Goal: Task Accomplishment & Management: Manage account settings

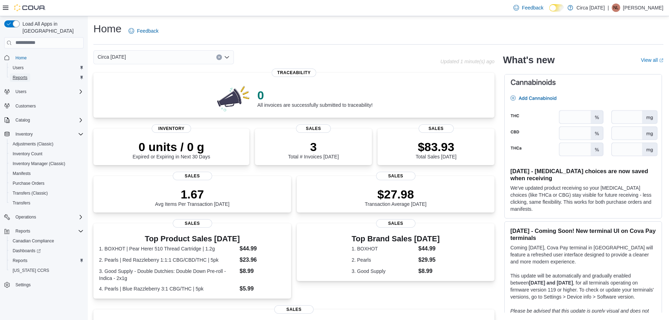
click at [15, 75] on span "Reports" at bounding box center [20, 78] width 15 height 6
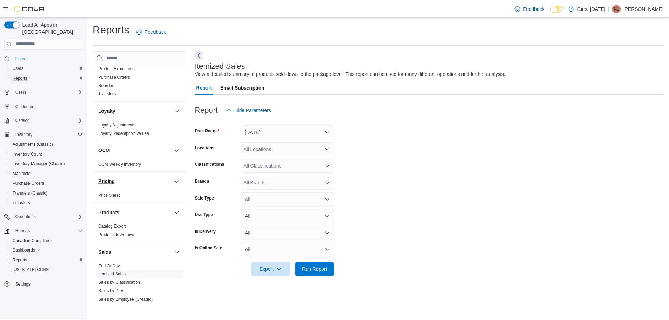
scroll to position [316, 0]
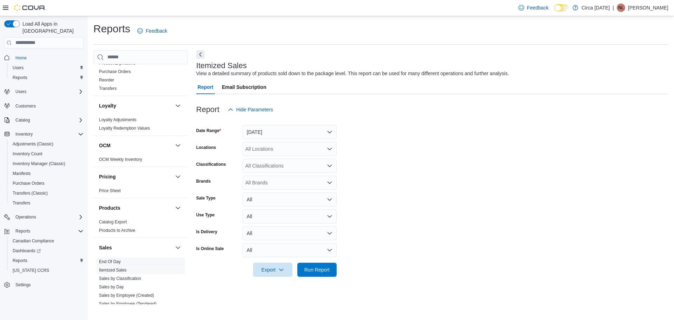
click at [113, 262] on link "End Of Day" at bounding box center [110, 261] width 22 height 5
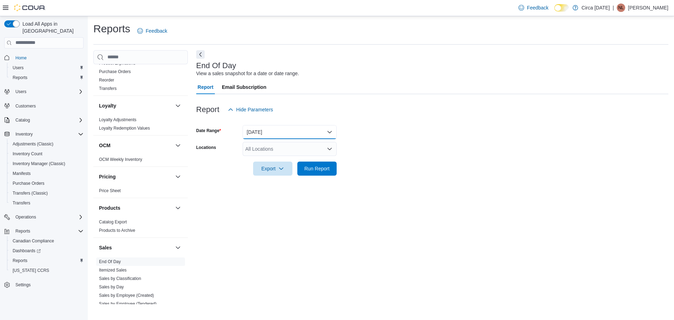
click at [282, 135] on button "[DATE]" at bounding box center [289, 132] width 94 height 14
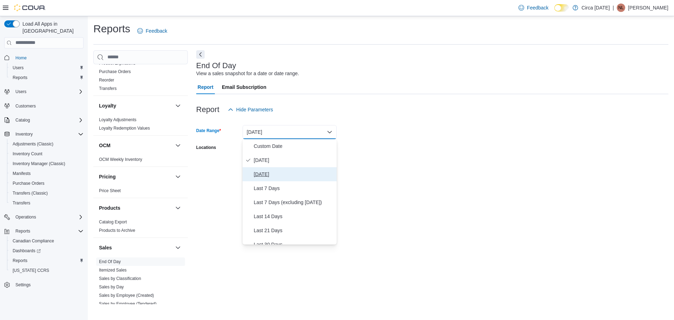
click at [263, 175] on span "[DATE]" at bounding box center [294, 174] width 80 height 8
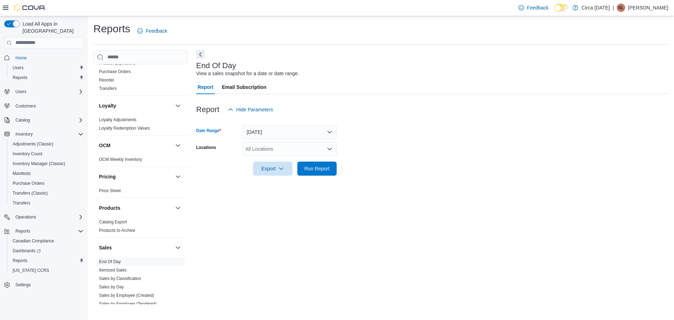
click at [261, 153] on div "All Locations" at bounding box center [289, 149] width 94 height 14
click at [262, 172] on span "Circa [DATE]" at bounding box center [272, 170] width 28 height 7
drag, startPoint x: 421, startPoint y: 168, endPoint x: 392, endPoint y: 166, distance: 29.5
click at [417, 168] on form "Date Range [DATE] Locations Circa [DATE] Combo box. Selected. Circa [DATE]. Pre…" at bounding box center [432, 146] width 472 height 59
click at [315, 169] on span "Run Report" at bounding box center [316, 168] width 25 height 7
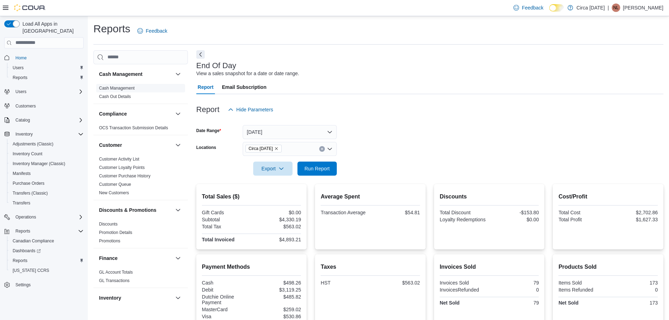
click at [120, 86] on link "Cash Management" at bounding box center [116, 88] width 35 height 5
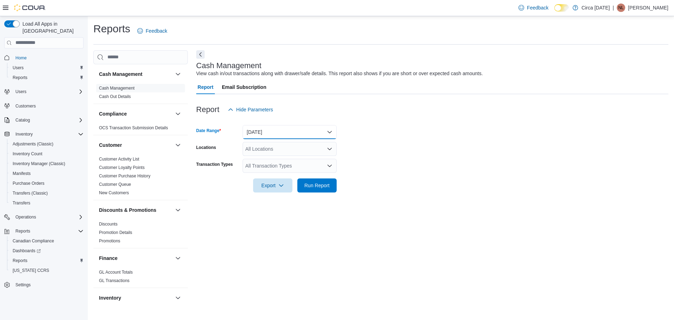
click at [257, 131] on button "[DATE]" at bounding box center [289, 132] width 94 height 14
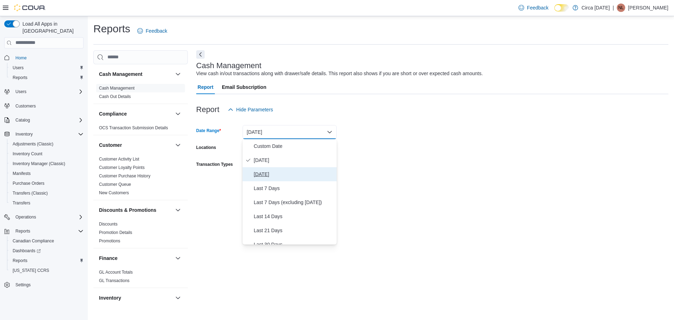
click at [271, 172] on span "[DATE]" at bounding box center [294, 174] width 80 height 8
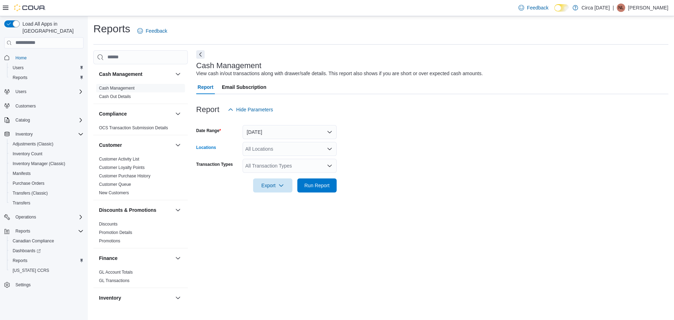
click at [257, 151] on div "All Locations" at bounding box center [289, 149] width 94 height 14
click at [271, 172] on span "Circa [DATE]" at bounding box center [272, 170] width 28 height 7
drag, startPoint x: 391, startPoint y: 168, endPoint x: 373, endPoint y: 168, distance: 18.2
click at [377, 169] on form "Date Range [DATE] Locations Circa [DATE] Combo box. Selected. Circa [DATE]. Pre…" at bounding box center [432, 155] width 472 height 76
click at [276, 165] on div "All Transaction Types" at bounding box center [289, 166] width 94 height 14
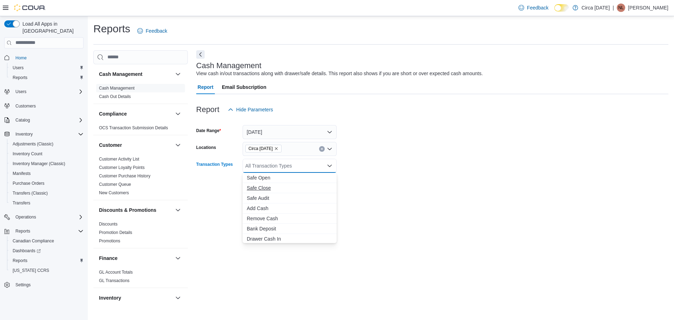
click at [262, 188] on span "Safe Close" at bounding box center [290, 187] width 86 height 7
drag, startPoint x: 401, startPoint y: 173, endPoint x: 393, endPoint y: 175, distance: 8.0
click at [400, 173] on div at bounding box center [432, 176] width 472 height 6
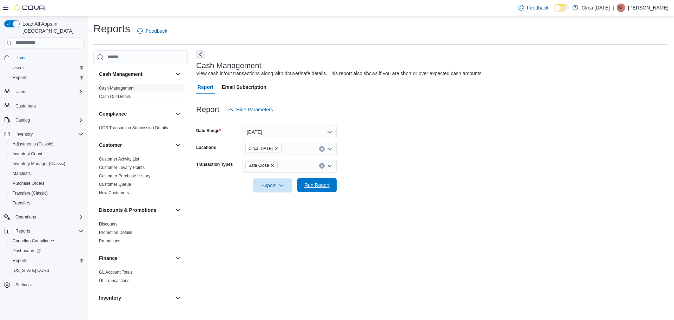
click at [317, 184] on span "Run Report" at bounding box center [316, 184] width 25 height 7
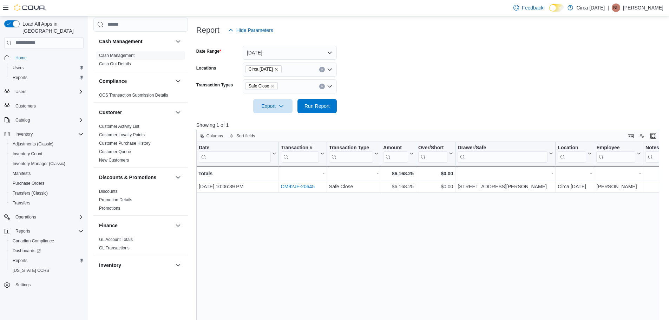
scroll to position [105, 0]
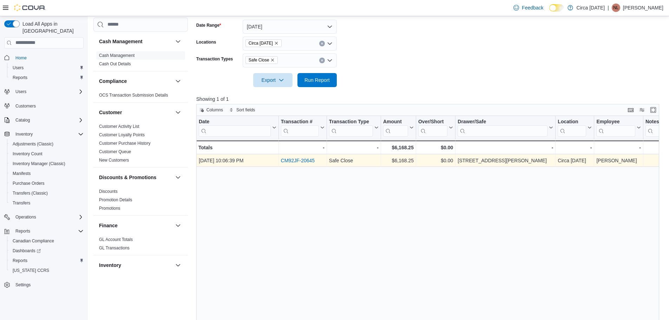
click at [303, 161] on link "CM92JF-20645" at bounding box center [297, 161] width 34 height 6
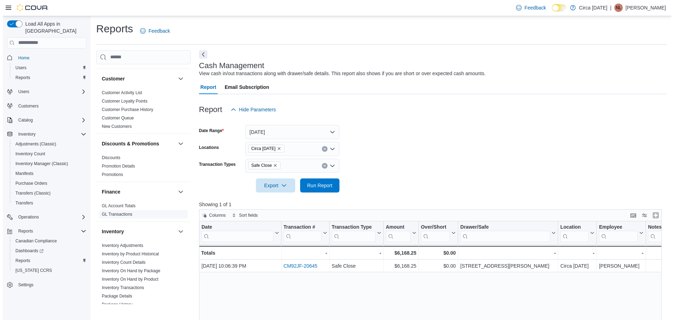
scroll to position [70, 0]
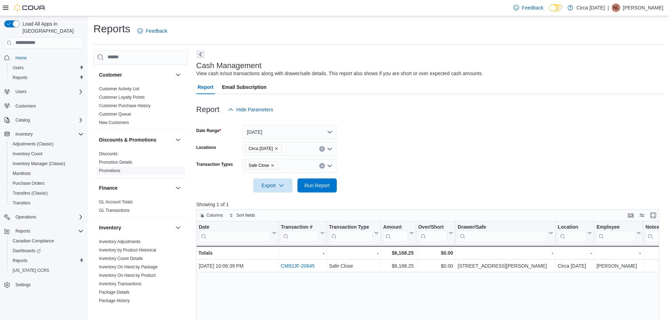
click at [109, 170] on link "Promotions" at bounding box center [109, 170] width 21 height 5
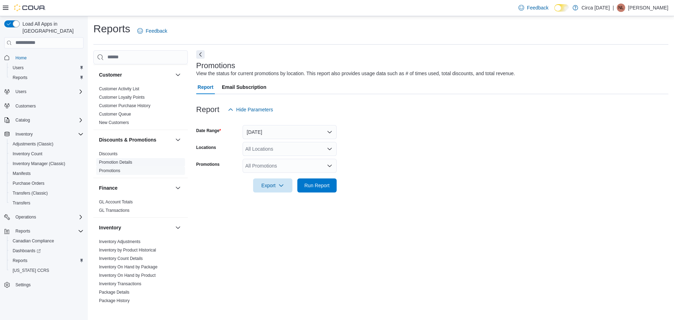
click at [117, 161] on link "Promotion Details" at bounding box center [115, 162] width 33 height 5
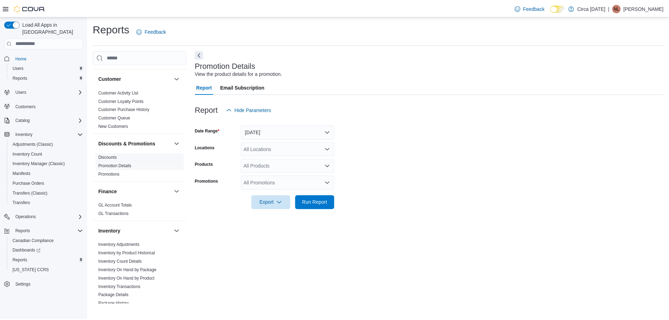
scroll to position [70, 0]
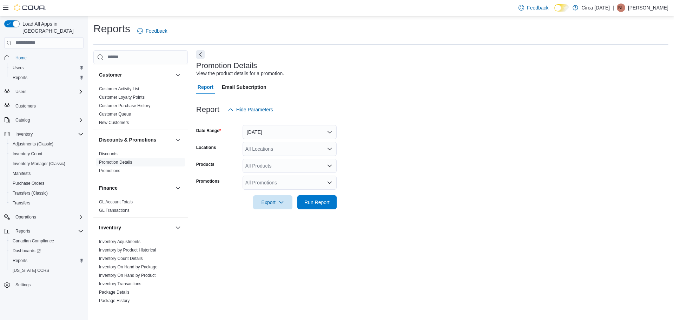
click at [152, 138] on h3 "Discounts & Promotions" at bounding box center [127, 139] width 57 height 7
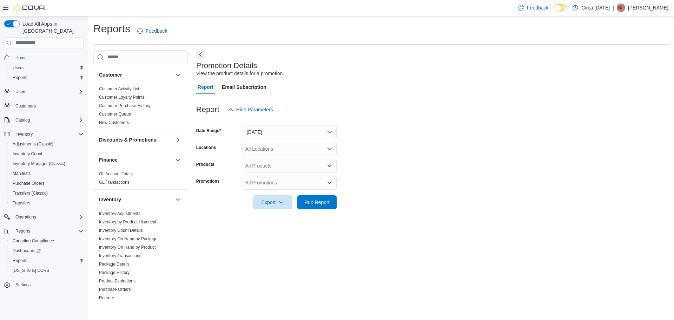
click at [152, 138] on h3 "Discounts & Promotions" at bounding box center [127, 139] width 57 height 7
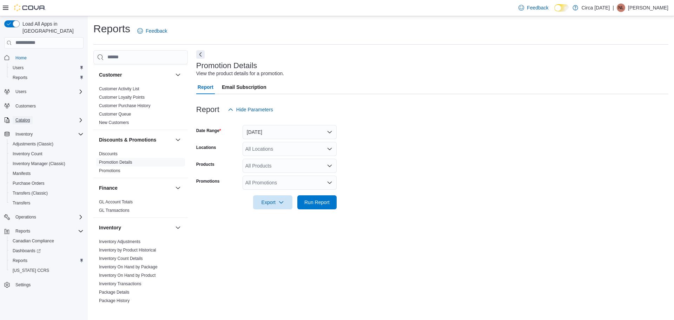
click at [24, 117] on span "Catalog" at bounding box center [22, 120] width 14 height 6
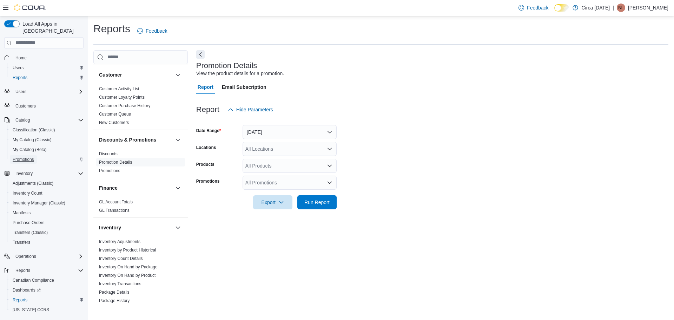
click at [24, 157] on span "Promotions" at bounding box center [23, 160] width 21 height 6
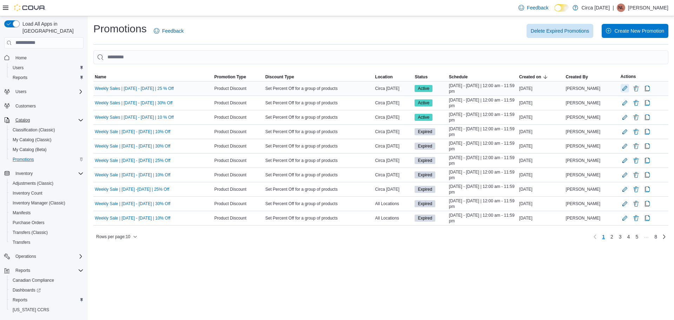
click at [624, 88] on button "Edit Promotion" at bounding box center [624, 88] width 8 height 8
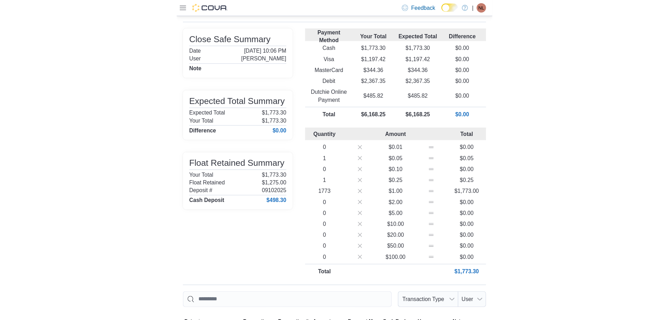
scroll to position [35, 0]
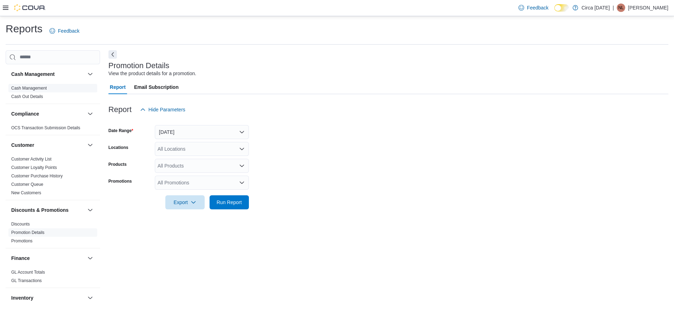
click at [35, 86] on link "Cash Management" at bounding box center [28, 88] width 35 height 5
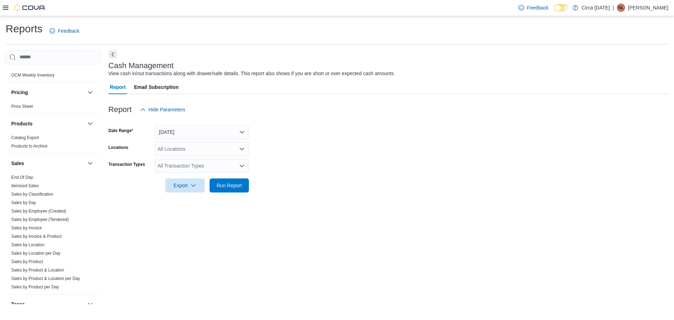
scroll to position [297, 0]
